Goal: Information Seeking & Learning: Learn about a topic

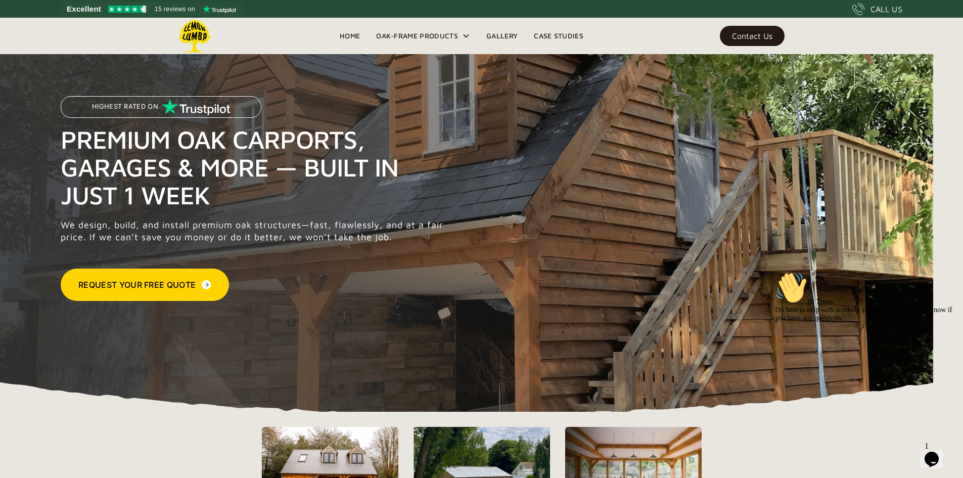
click at [492, 33] on link "Gallery" at bounding box center [502, 35] width 48 height 15
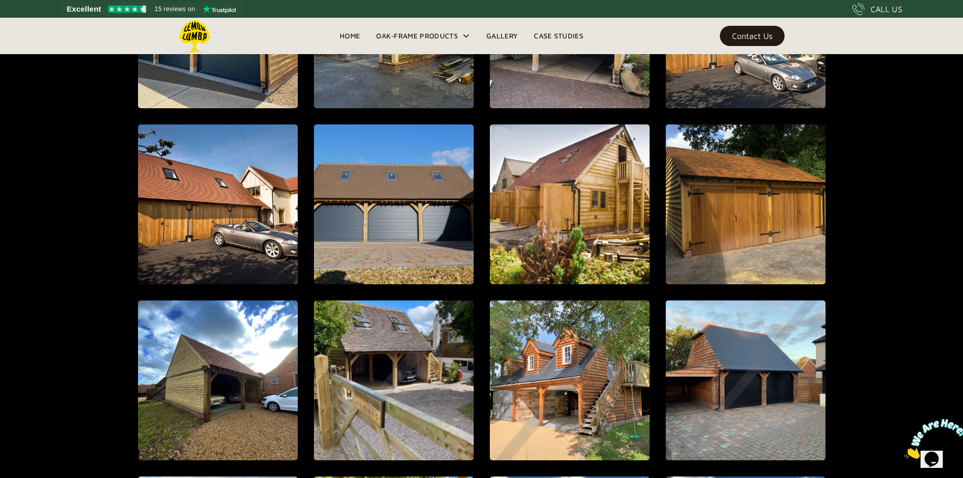
scroll to position [779, 0]
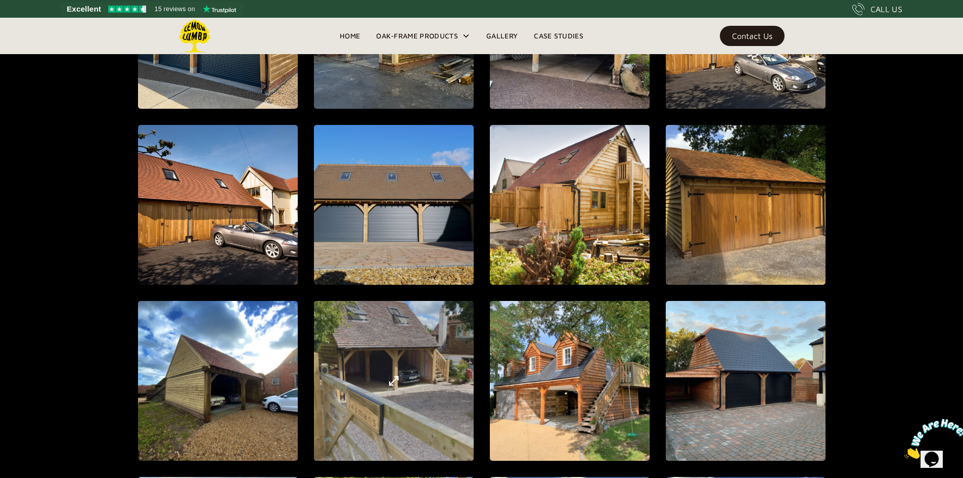
click at [400, 369] on div "open lightbox" at bounding box center [393, 380] width 479 height 511
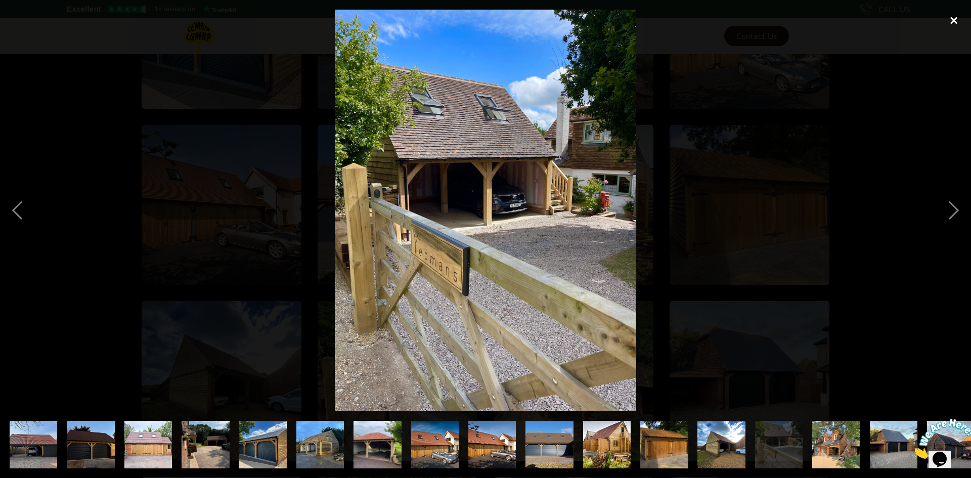
click at [950, 10] on div "close lightbox" at bounding box center [953, 21] width 34 height 22
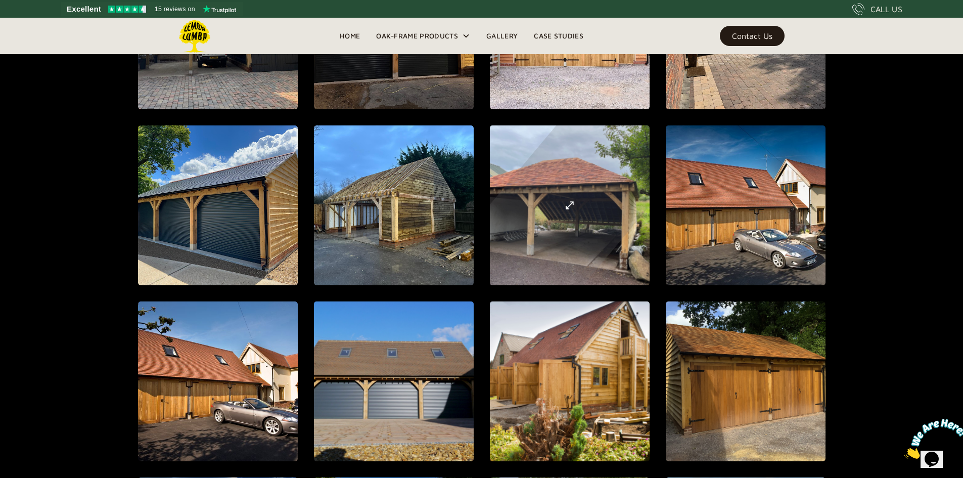
click at [536, 232] on div "open lightbox" at bounding box center [569, 205] width 402 height 446
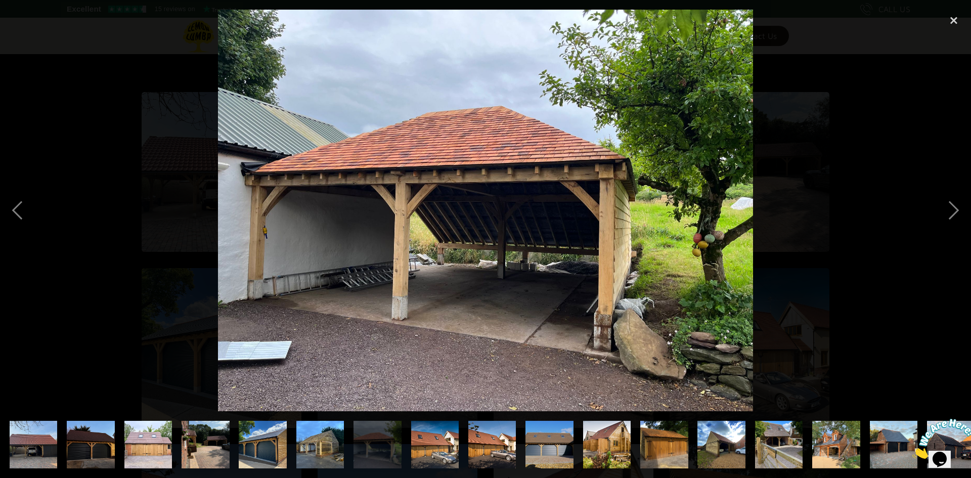
scroll to position [460, 0]
click at [948, 16] on div "close lightbox" at bounding box center [953, 21] width 34 height 22
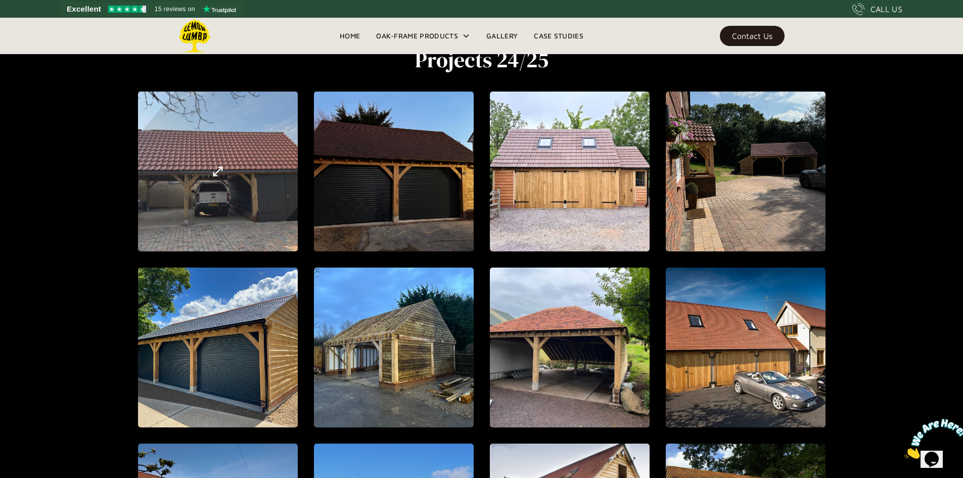
click at [178, 200] on div "open lightbox" at bounding box center [217, 171] width 437 height 475
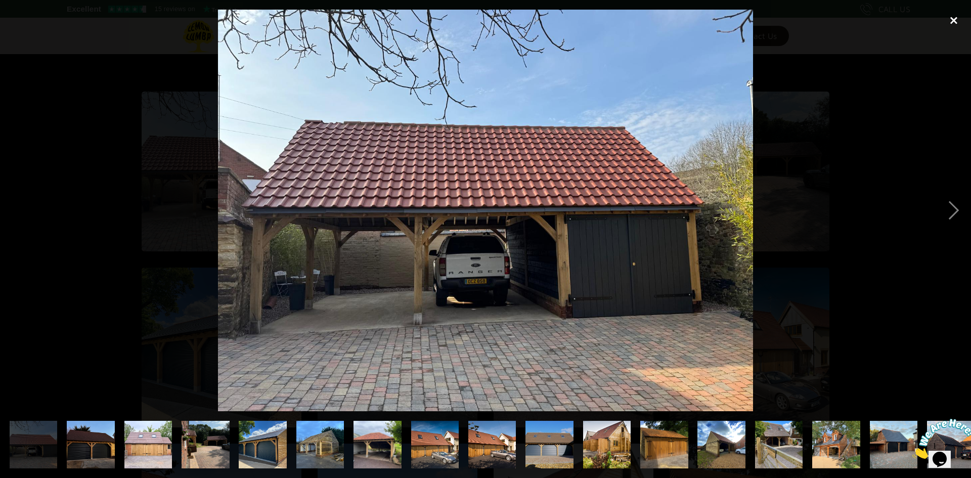
click at [952, 18] on div "close lightbox" at bounding box center [953, 21] width 34 height 22
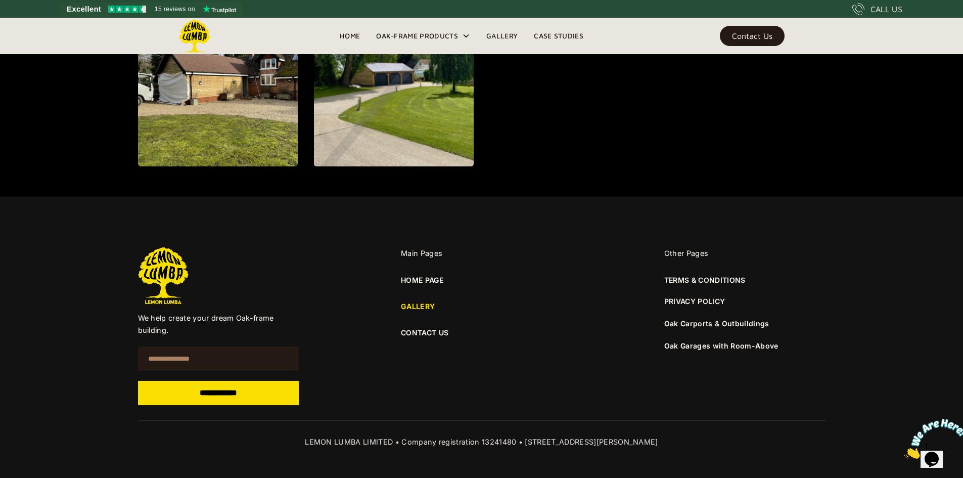
scroll to position [1425, 0]
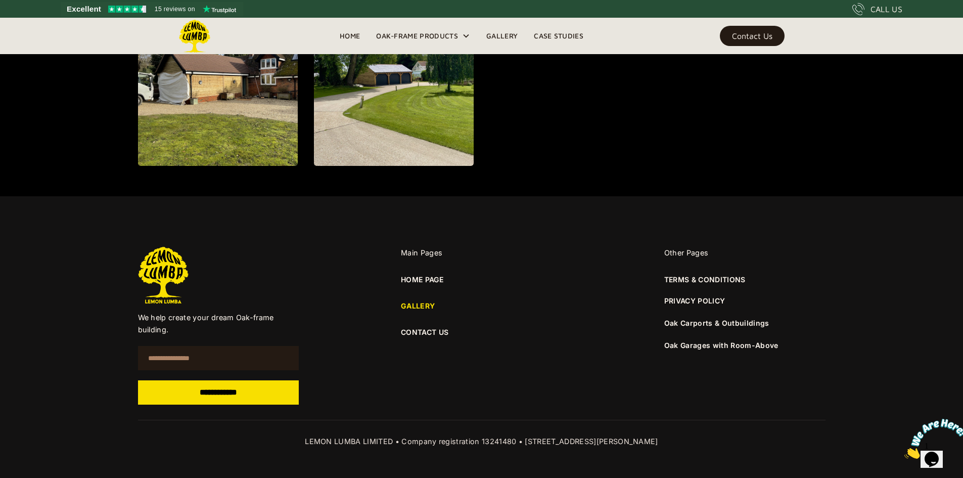
click at [421, 332] on link "CONTACT US" at bounding box center [481, 332] width 161 height 11
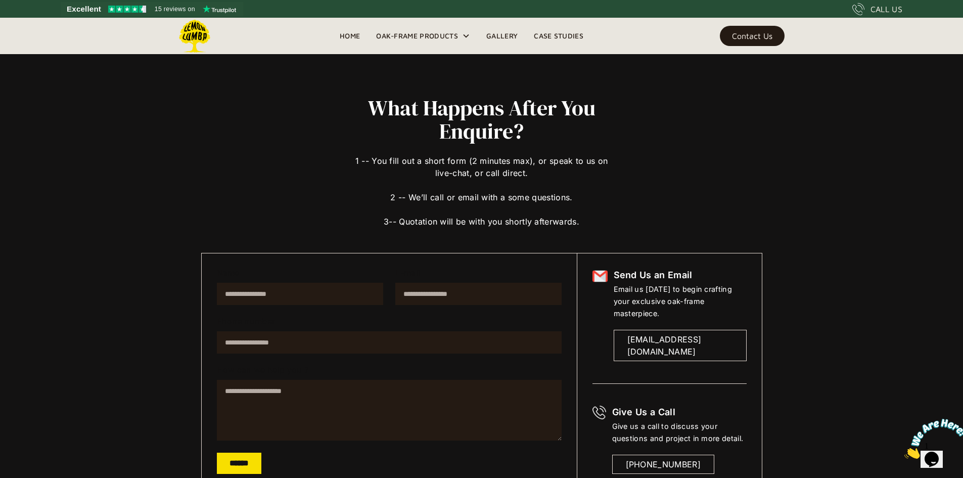
click at [347, 34] on link "Home" at bounding box center [350, 35] width 36 height 15
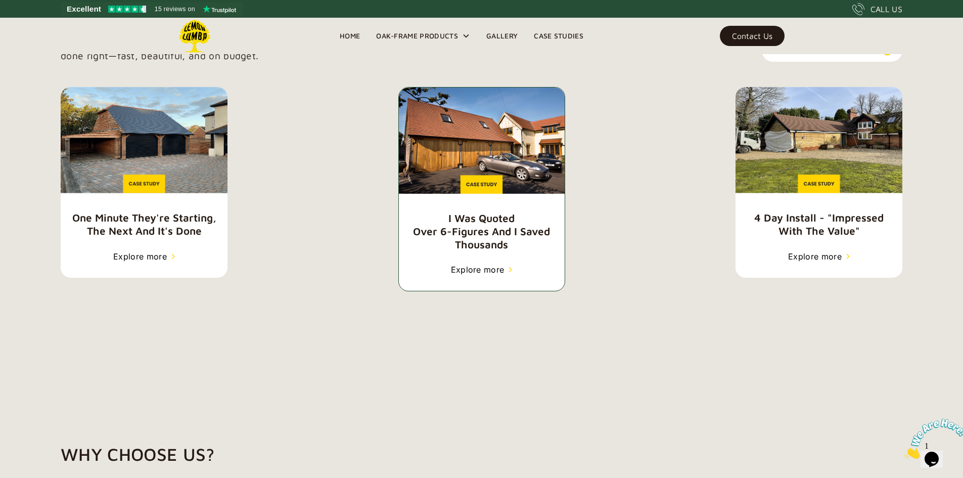
scroll to position [1487, 0]
click at [484, 250] on h5 "I was quoted over 6-figures and I saved thousands" at bounding box center [482, 230] width 166 height 39
